Goal: Information Seeking & Learning: Learn about a topic

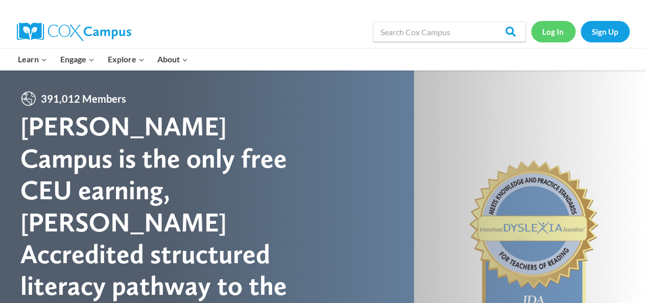
click at [551, 37] on link "Log In" at bounding box center [553, 31] width 44 height 21
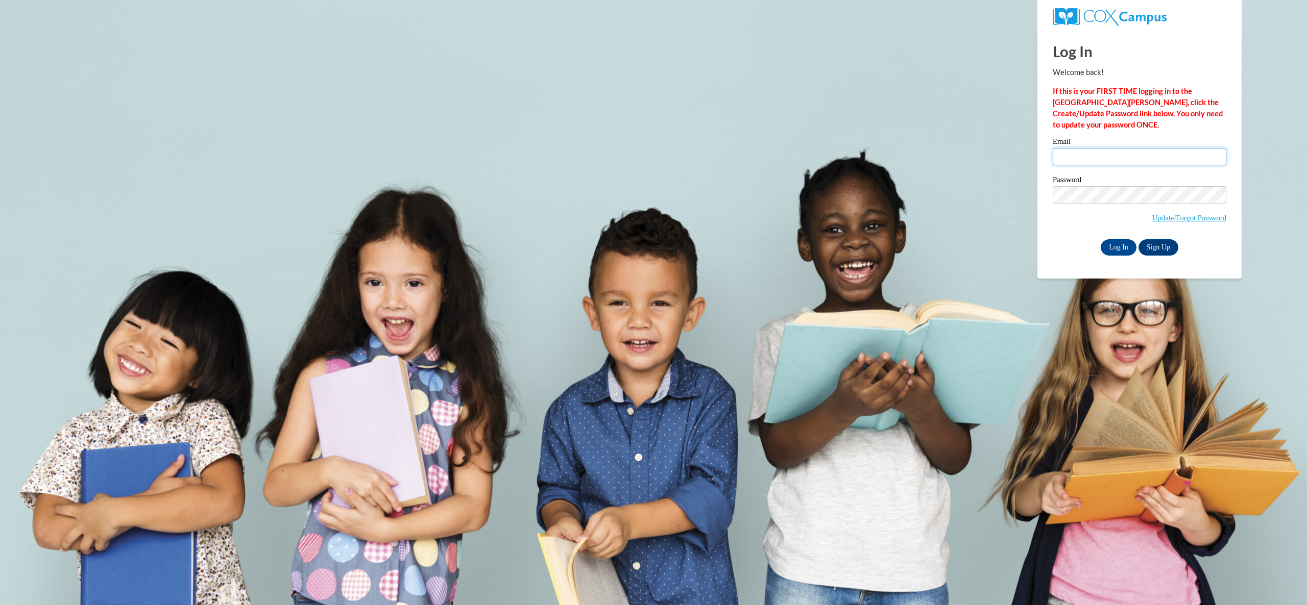
click at [1102, 153] on input "Email" at bounding box center [1139, 156] width 174 height 17
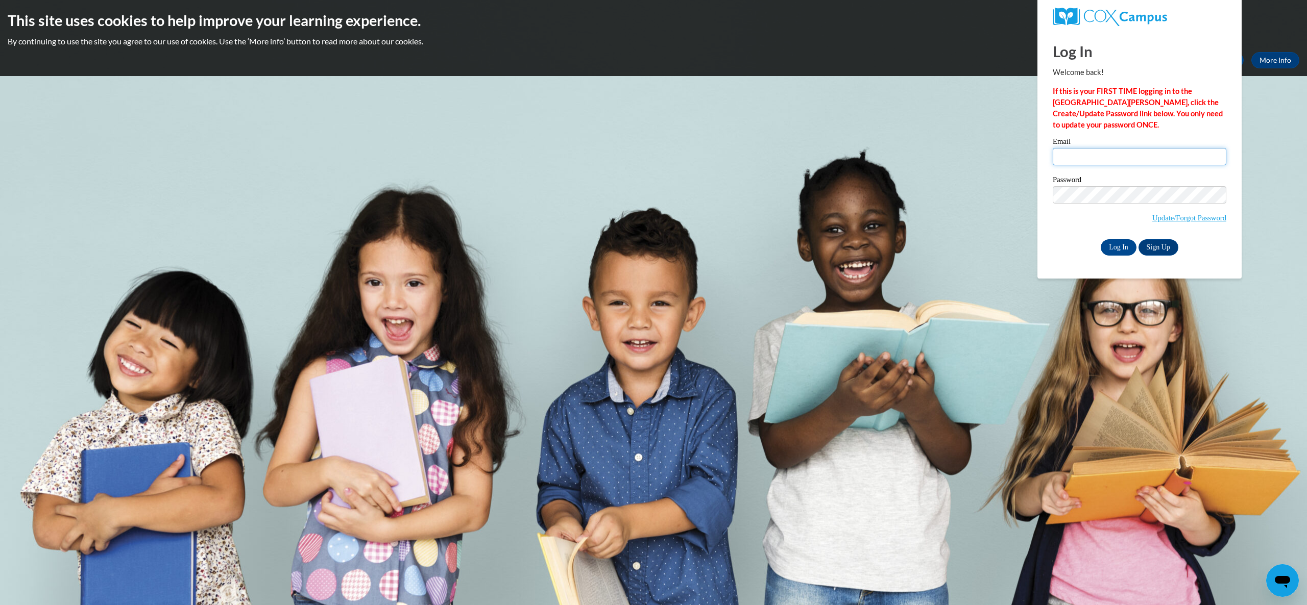
type input "lnieter@gmail.com"
click at [1112, 247] on input "Log In" at bounding box center [1118, 247] width 36 height 16
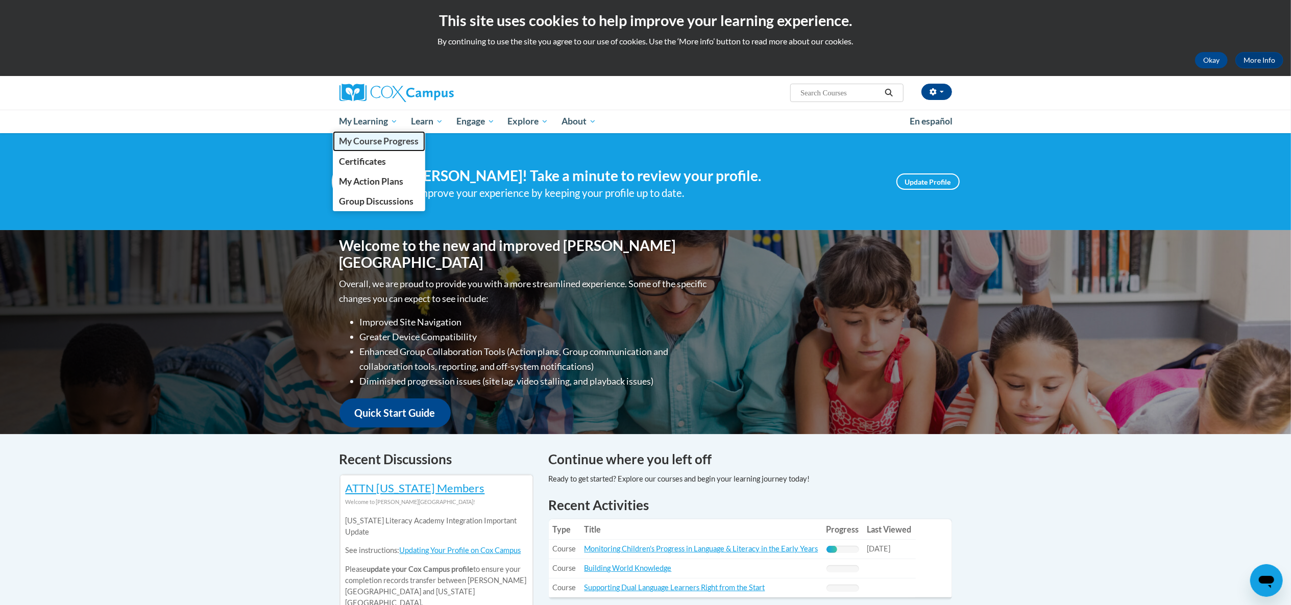
click at [381, 138] on span "My Course Progress" at bounding box center [379, 141] width 80 height 11
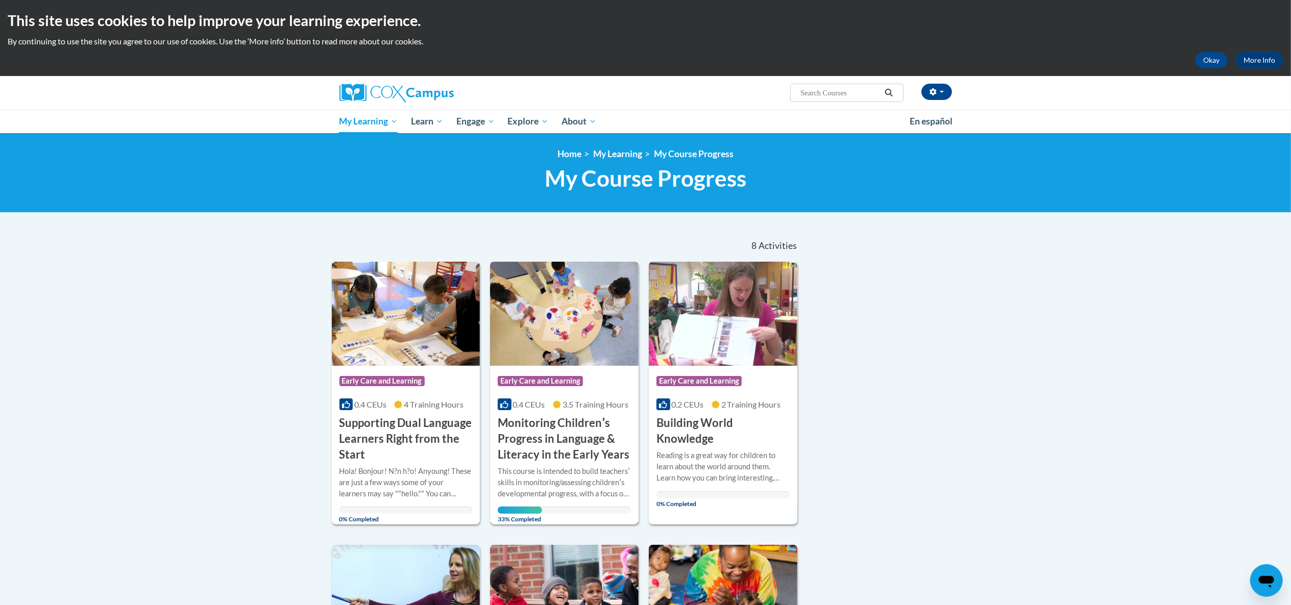
click at [532, 432] on h3 "Monitoring Childrenʹs Progress in Language & Literacy in the Early Years" at bounding box center [564, 438] width 133 height 47
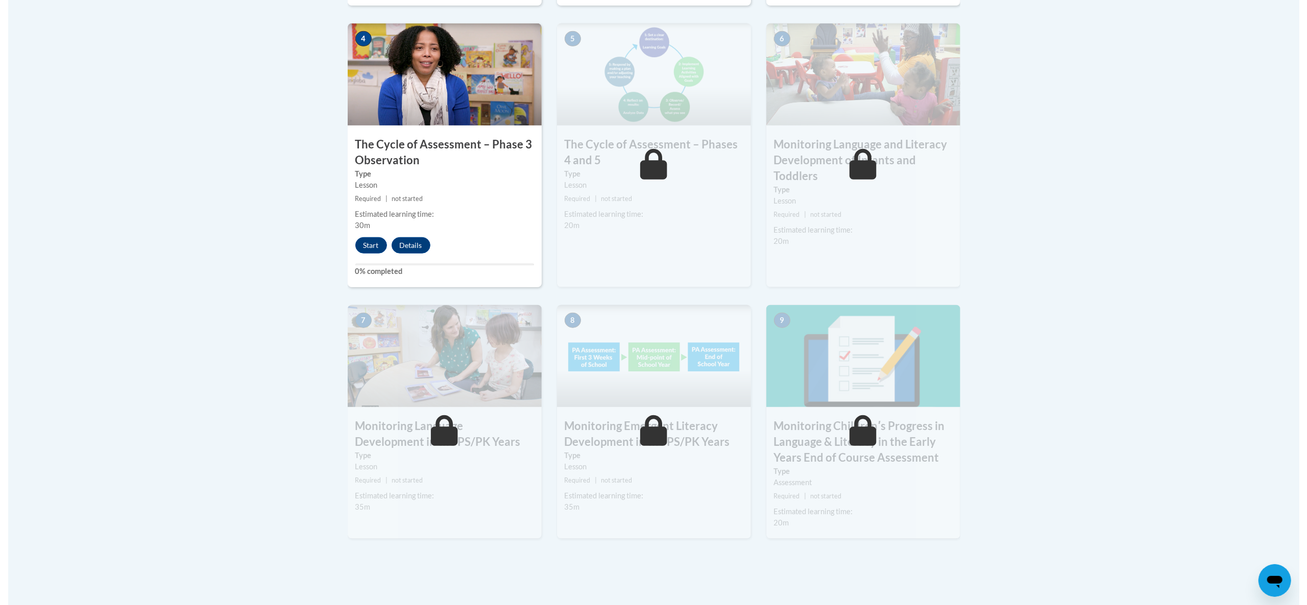
scroll to position [638, 0]
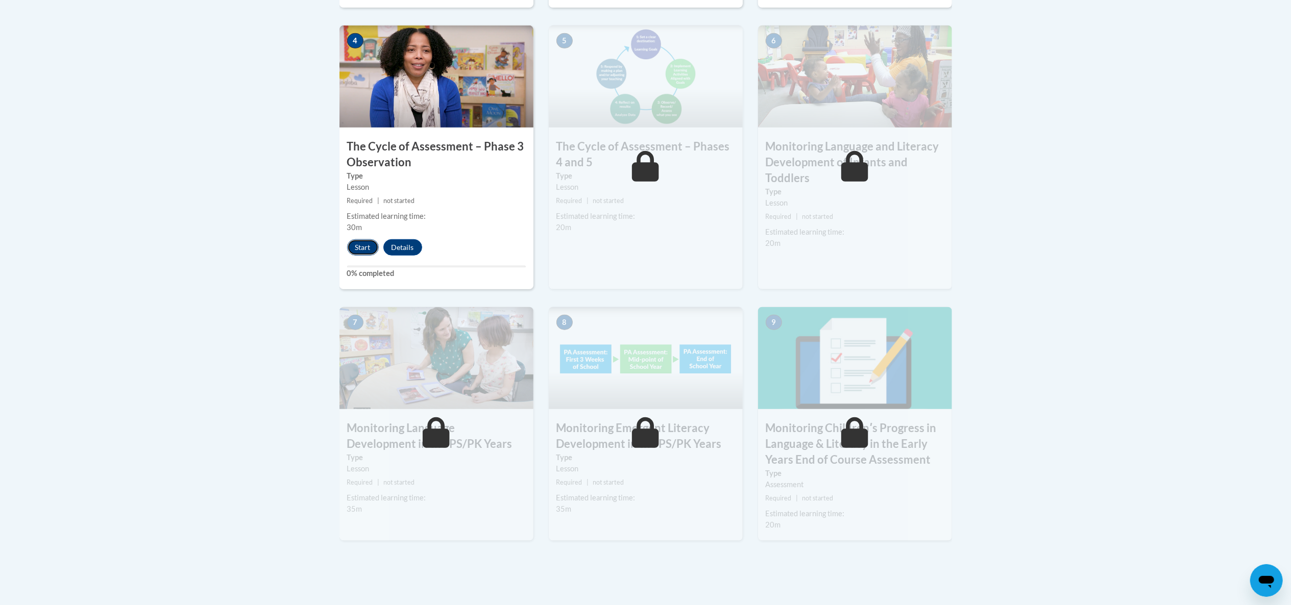
click at [363, 247] on button "Start" at bounding box center [363, 247] width 32 height 16
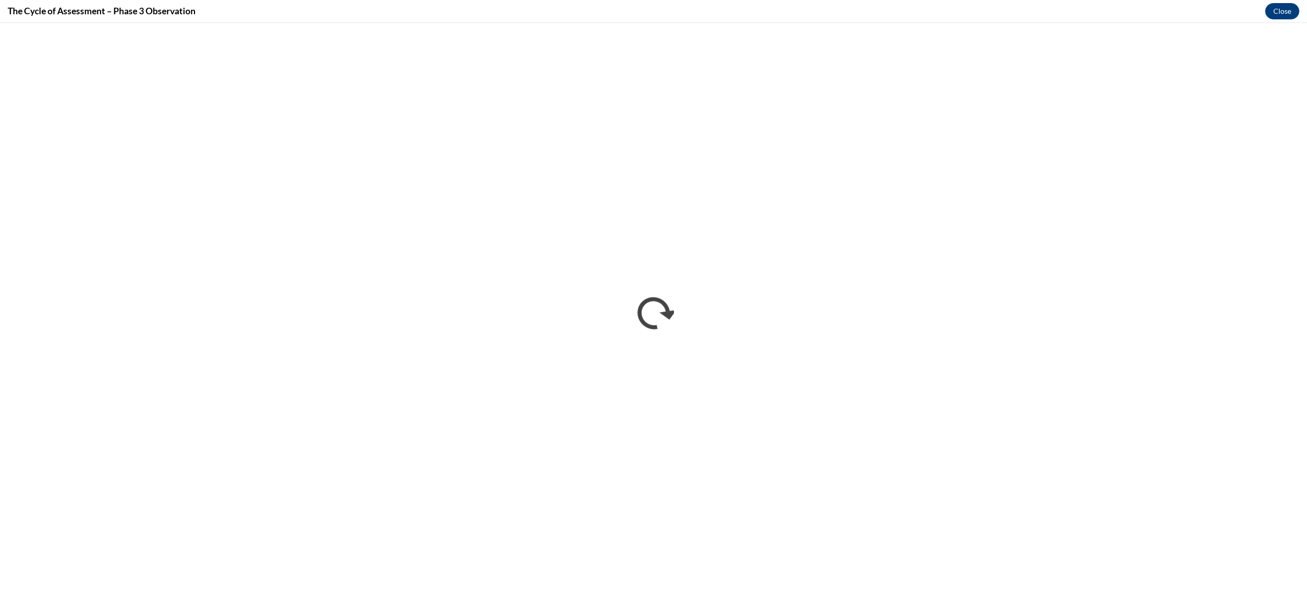
scroll to position [0, 0]
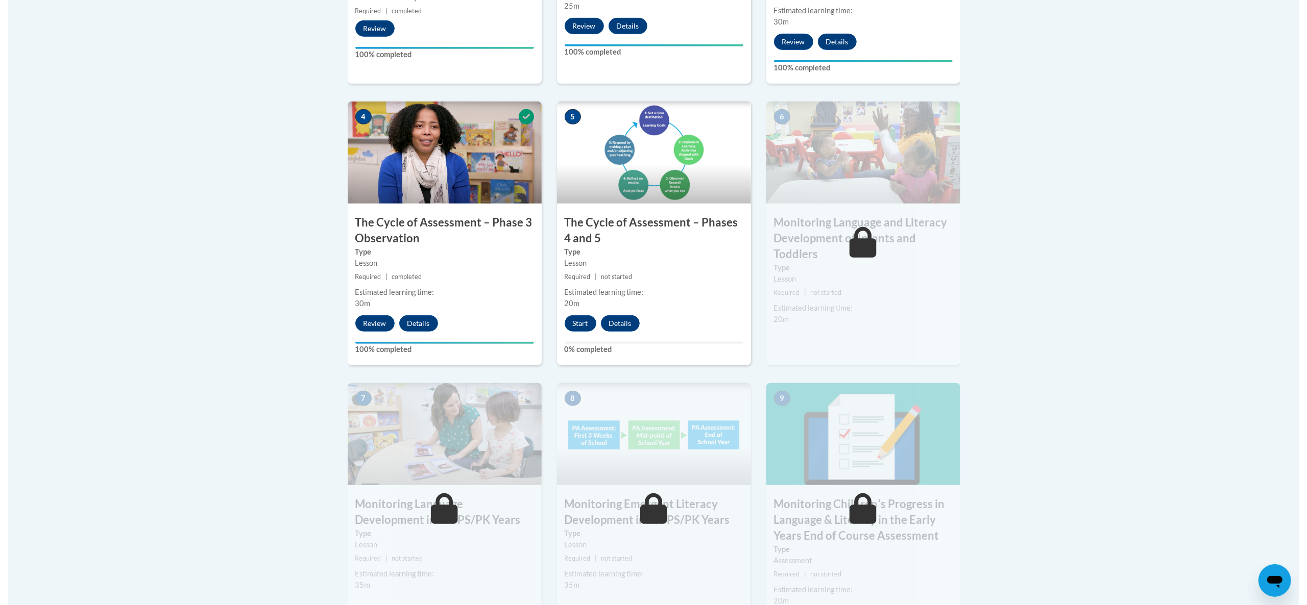
scroll to position [565, 0]
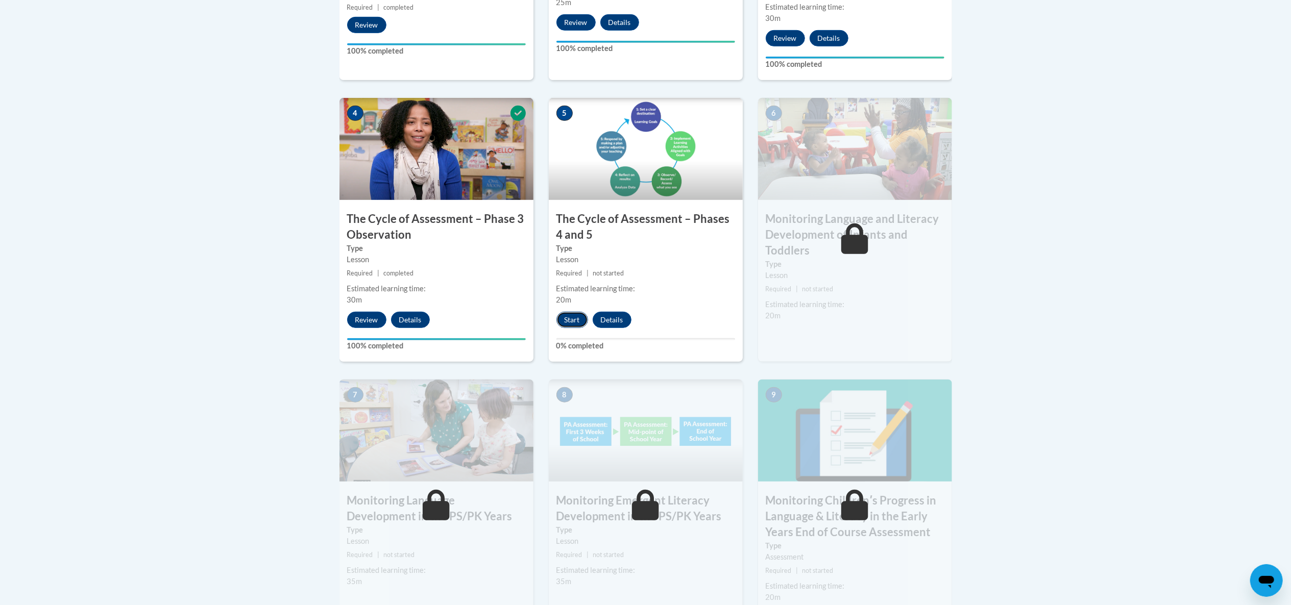
click at [568, 320] on button "Start" at bounding box center [572, 320] width 32 height 16
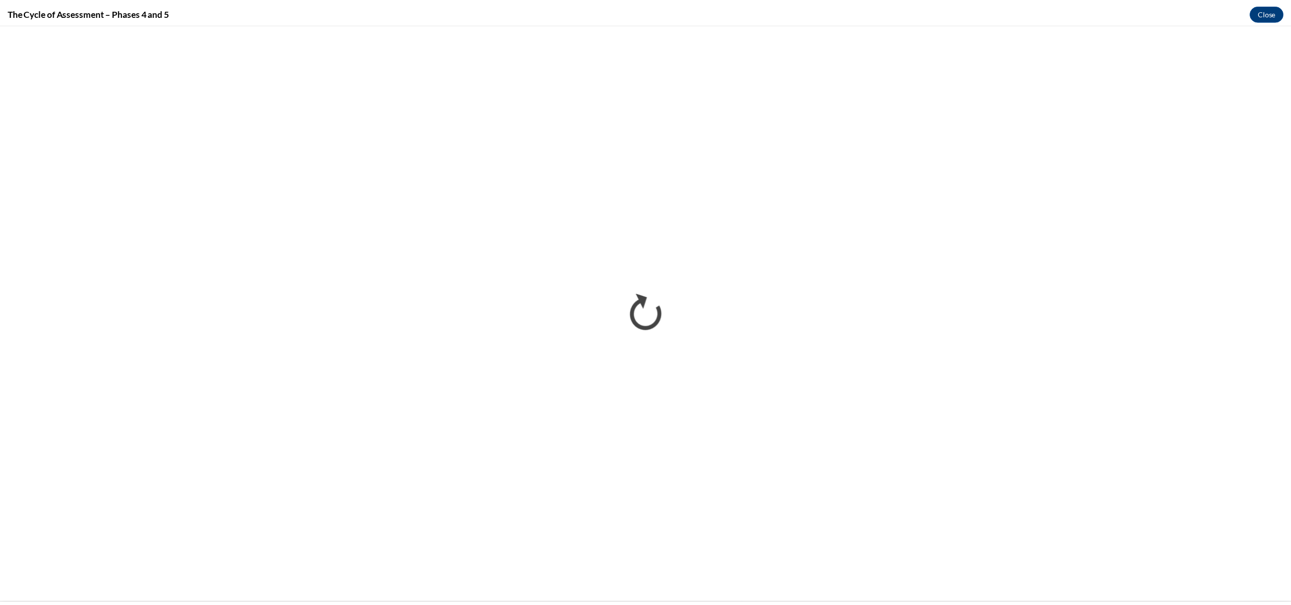
scroll to position [0, 0]
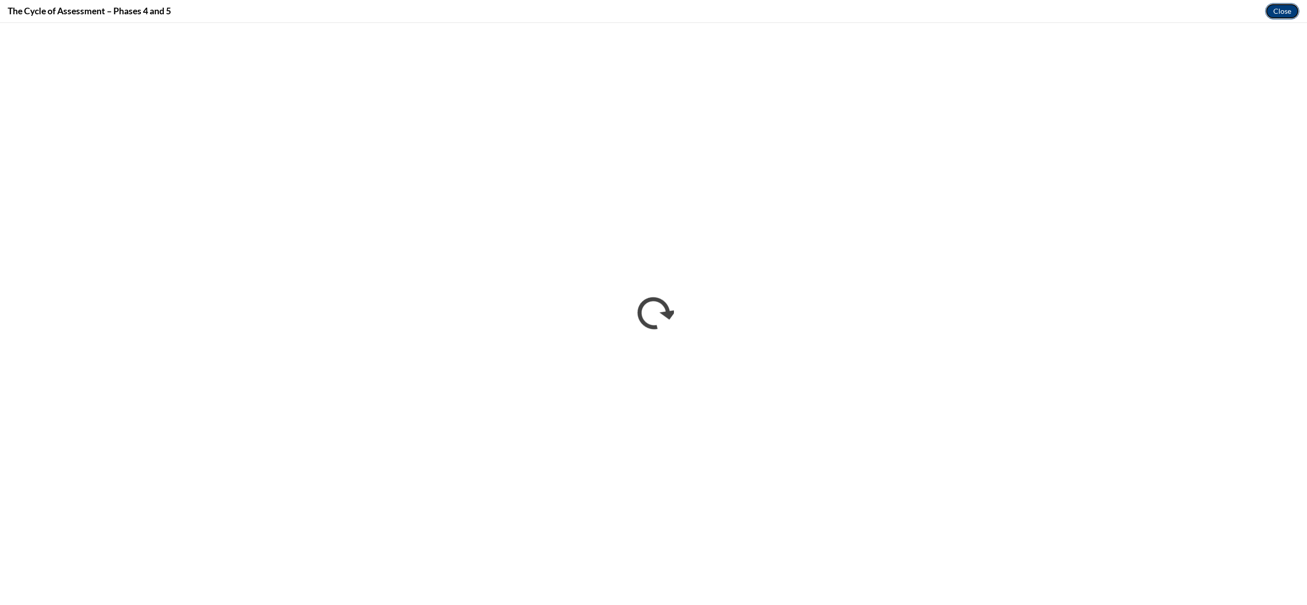
click at [1278, 9] on button "Close" at bounding box center [1282, 11] width 34 height 16
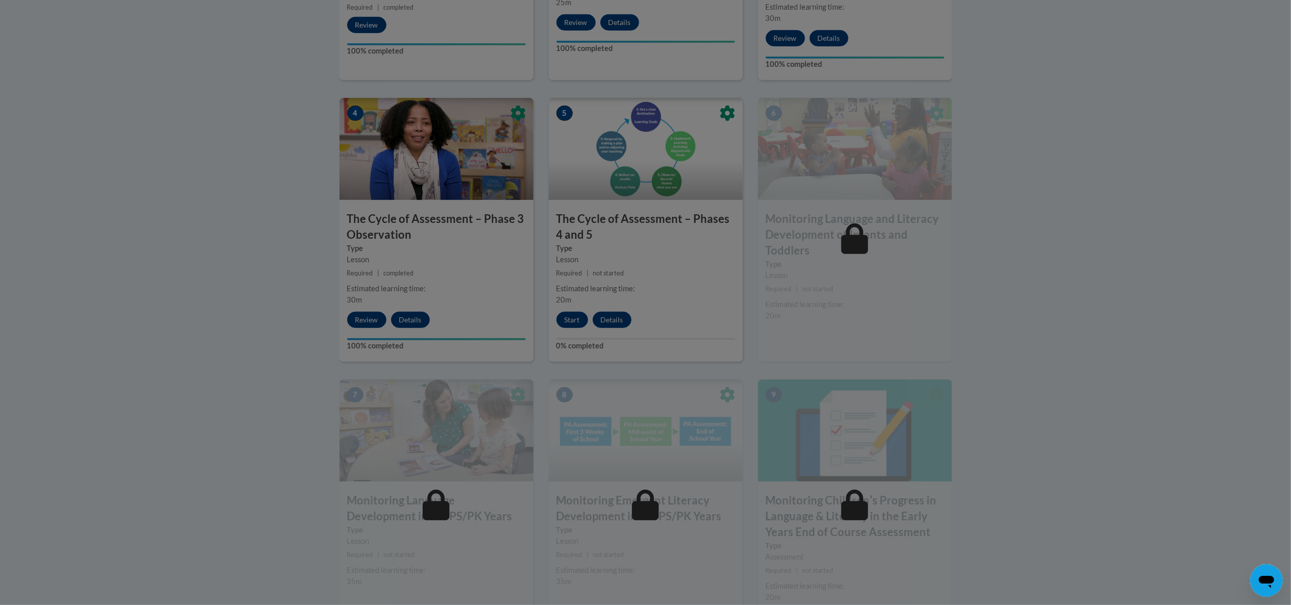
click at [1109, 522] on div at bounding box center [645, 302] width 1291 height 605
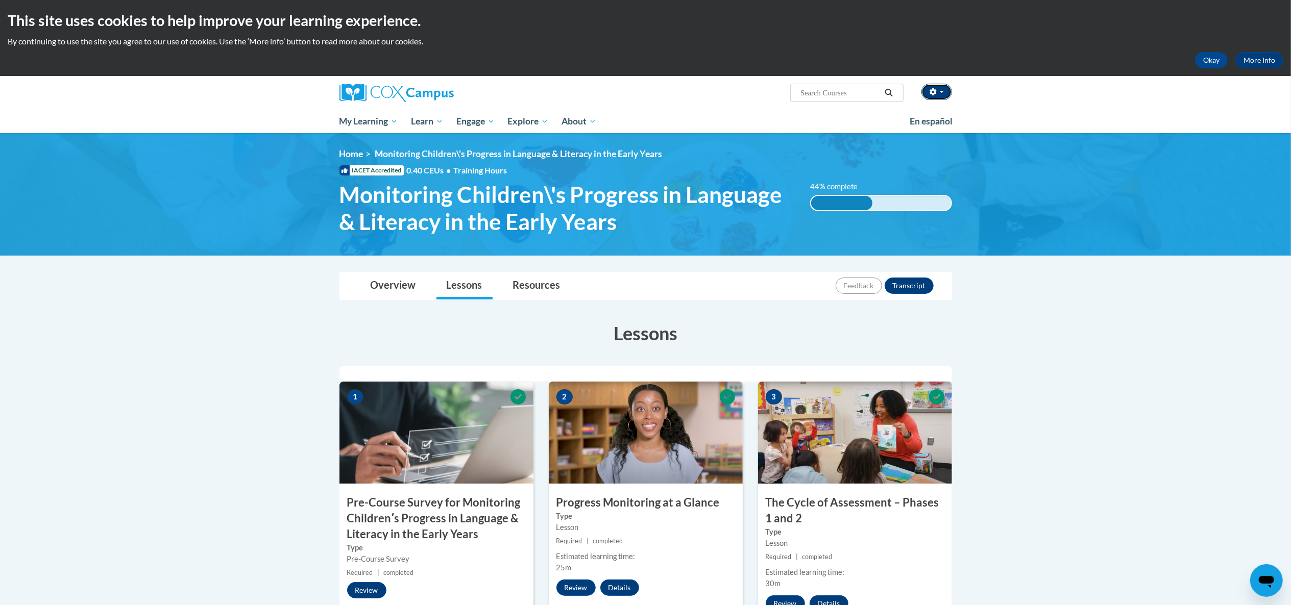
click at [938, 90] on button "button" at bounding box center [936, 92] width 31 height 16
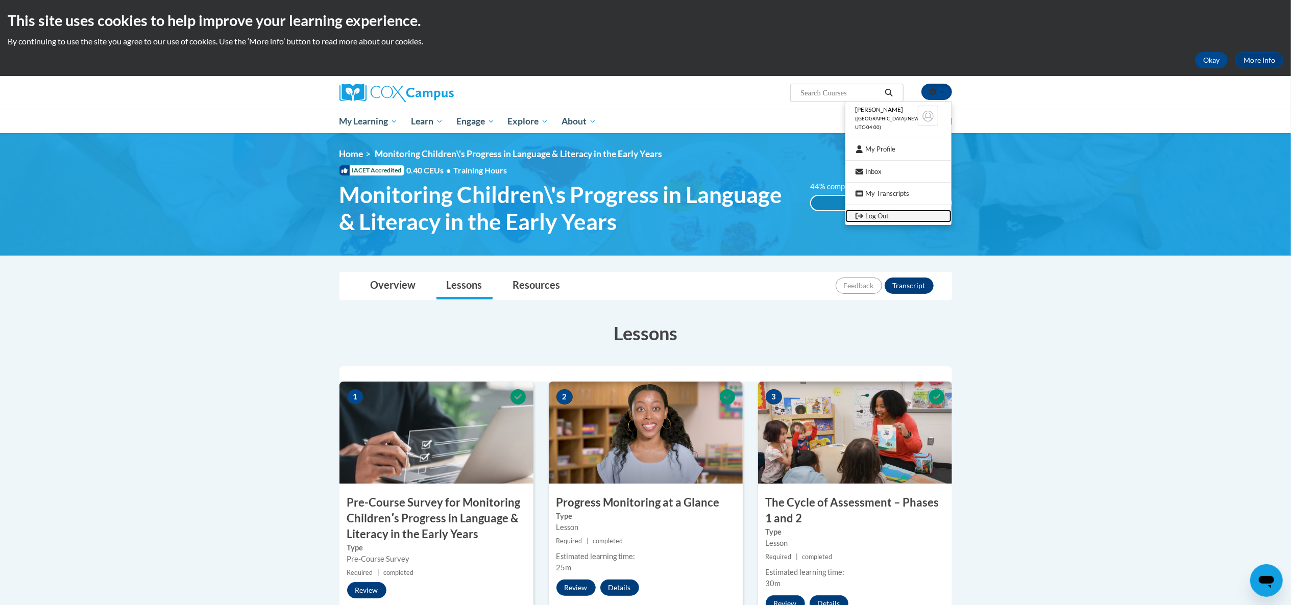
click at [898, 212] on link "Log Out" at bounding box center [898, 216] width 106 height 13
